Goal: Navigation & Orientation: Find specific page/section

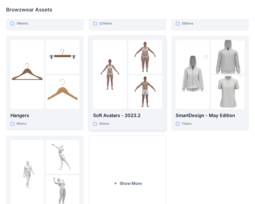
scroll to position [131, 0]
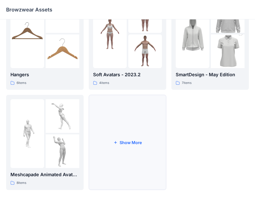
click at [116, 151] on button "Show More" at bounding box center [127, 142] width 77 height 95
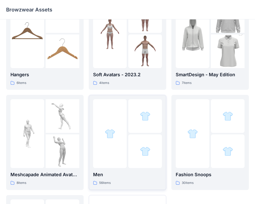
click at [125, 135] on div at bounding box center [110, 133] width 34 height 69
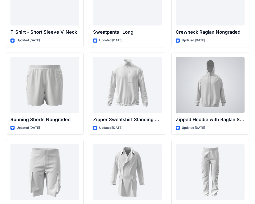
scroll to position [585, 0]
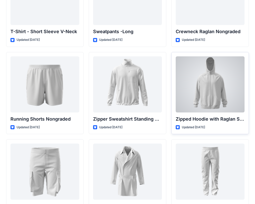
click at [220, 106] on div at bounding box center [210, 84] width 69 height 56
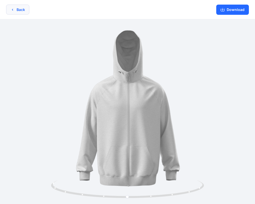
click at [8, 11] on button "Back" at bounding box center [17, 10] width 23 height 10
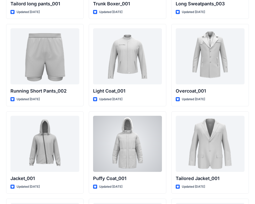
scroll to position [1312, 0]
